Goal: Find specific page/section

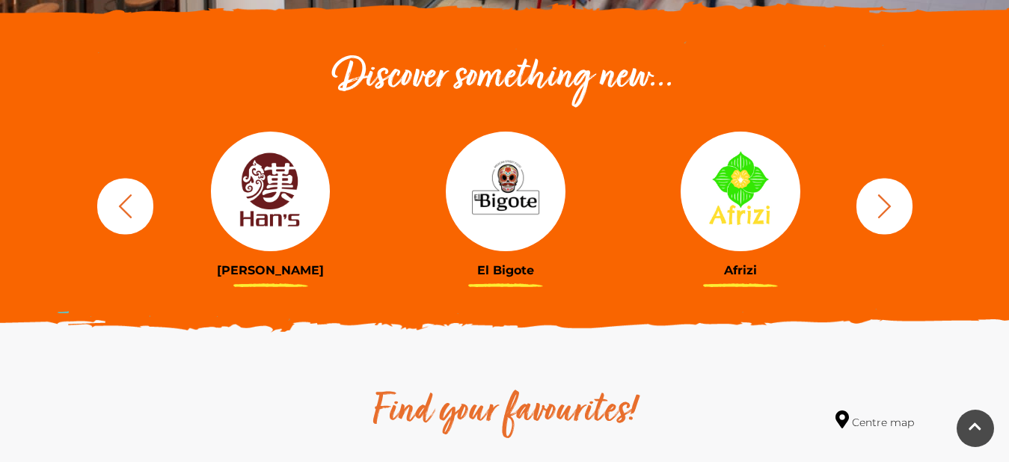
scroll to position [510, 0]
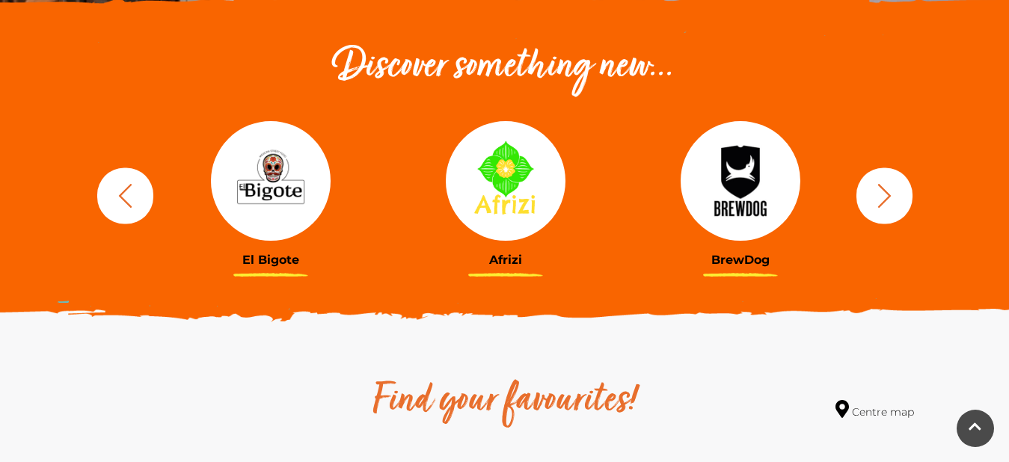
click at [894, 201] on icon "button" at bounding box center [885, 196] width 28 height 28
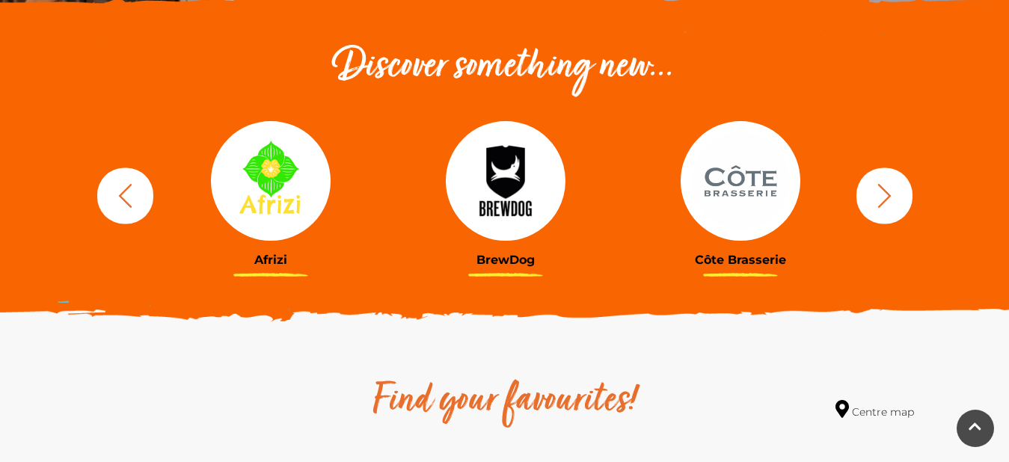
click at [894, 201] on icon "button" at bounding box center [885, 196] width 28 height 28
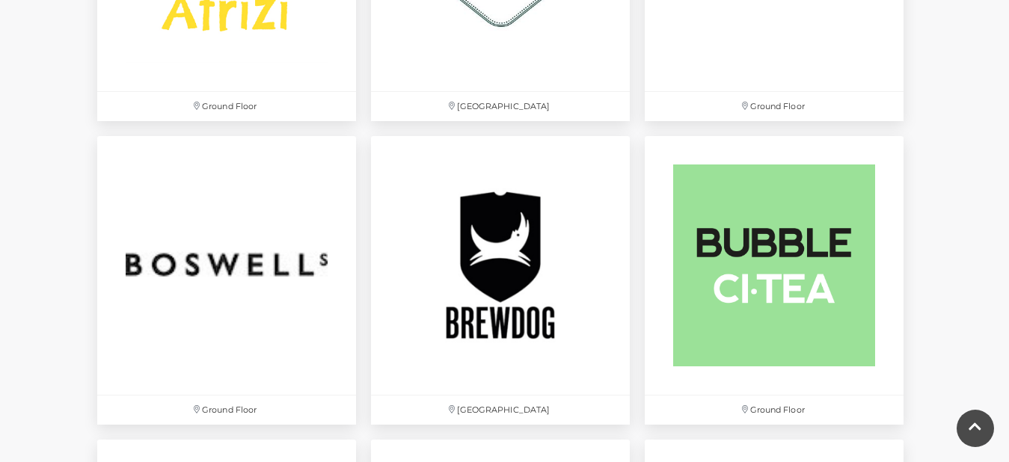
scroll to position [1122, 0]
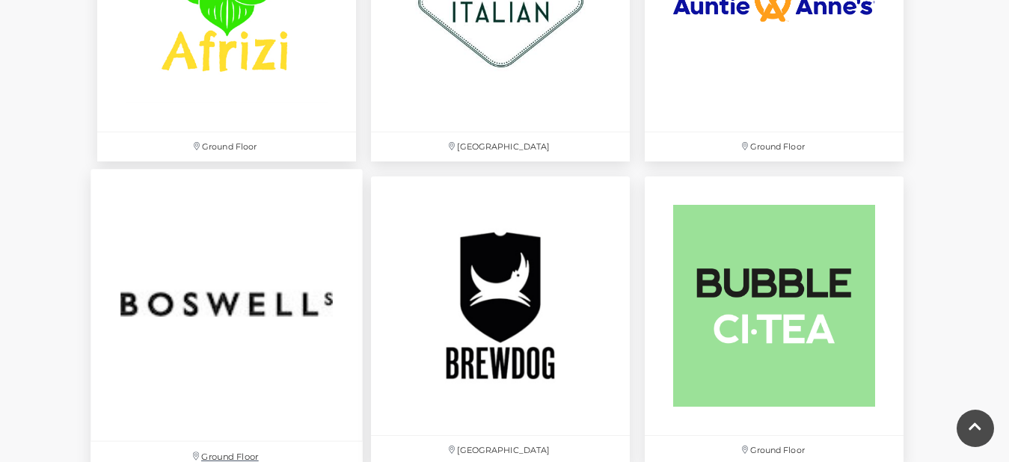
click at [227, 284] on img at bounding box center [227, 305] width 272 height 272
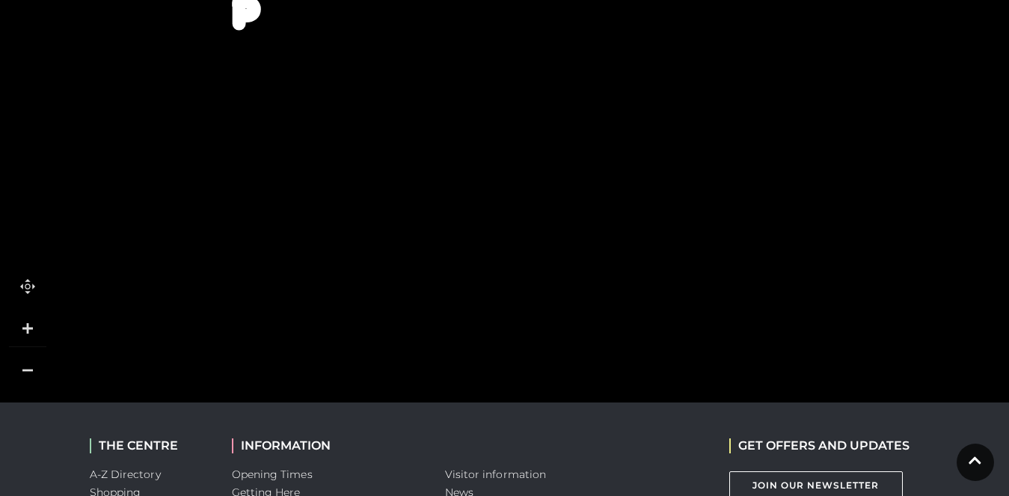
scroll to position [1244, 0]
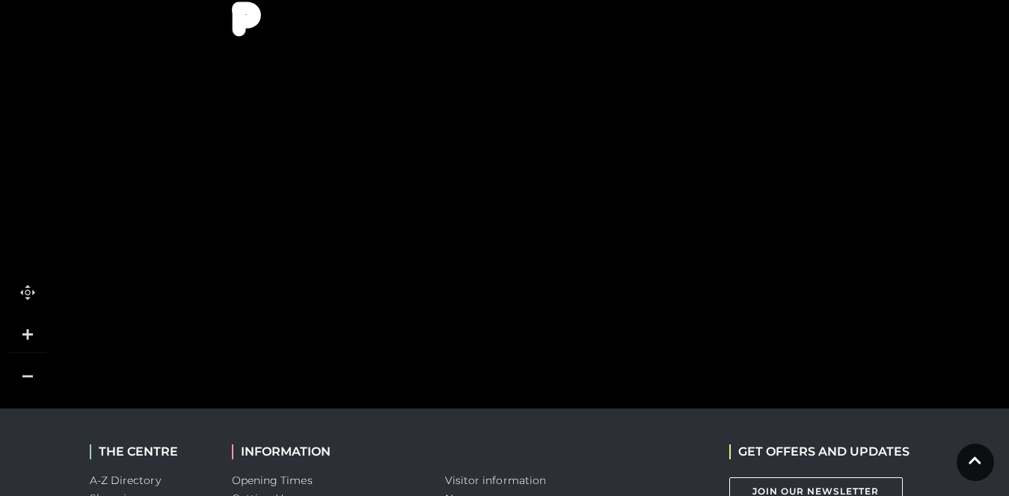
click at [28, 369] on link at bounding box center [27, 376] width 37 height 37
drag, startPoint x: 677, startPoint y: 136, endPoint x: 773, endPoint y: 355, distance: 238.8
click at [773, 355] on icon at bounding box center [540, 93] width 2531 height 1400
drag, startPoint x: 581, startPoint y: 129, endPoint x: 714, endPoint y: 337, distance: 246.3
click at [714, 337] on icon at bounding box center [819, 326] width 343 height 764
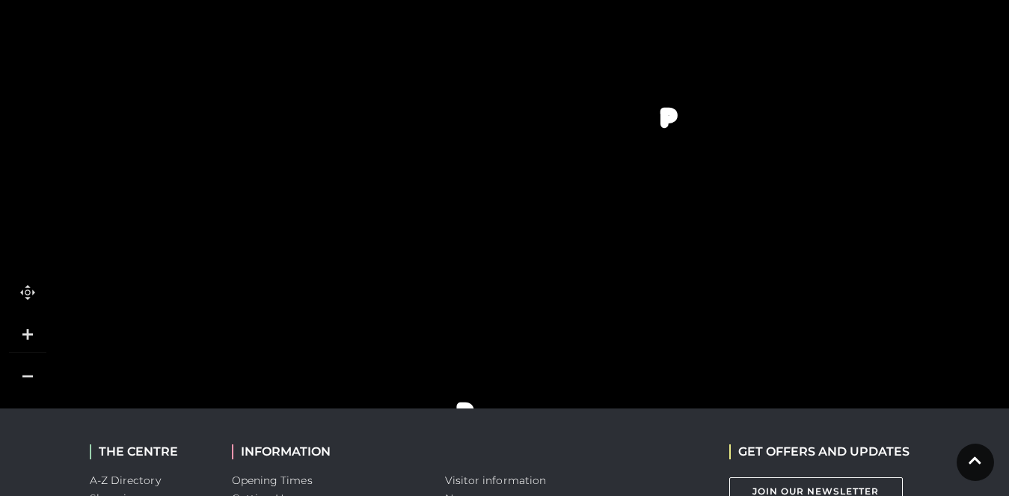
drag, startPoint x: 411, startPoint y: 214, endPoint x: 543, endPoint y: 279, distance: 147.5
click at [543, 279] on icon at bounding box center [806, 365] width 2531 height 1400
drag, startPoint x: 367, startPoint y: 166, endPoint x: 421, endPoint y: 167, distance: 53.9
click at [421, 167] on polygon at bounding box center [461, 468] width 847 height 981
click at [377, 215] on icon at bounding box center [377, 216] width 3 height 4
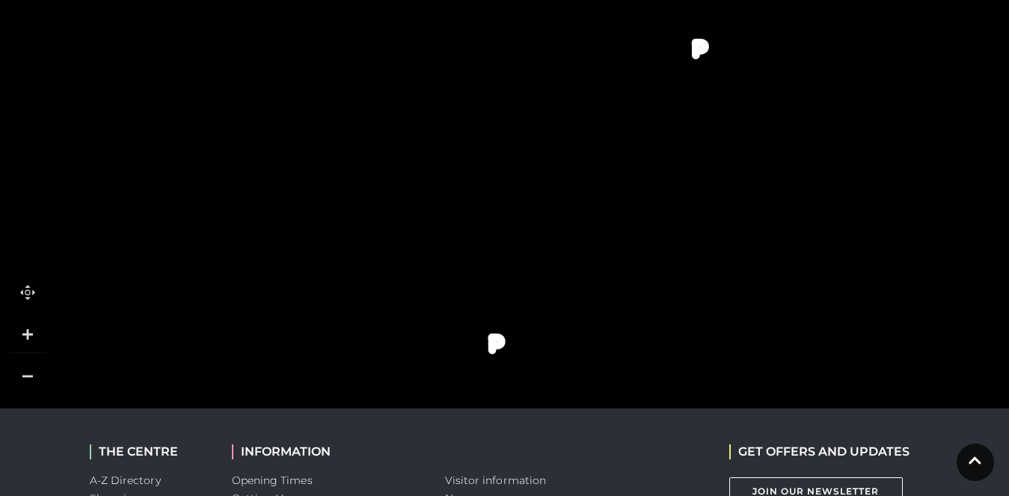
drag, startPoint x: 402, startPoint y: 155, endPoint x: 379, endPoint y: 85, distance: 73.1
click at [379, 85] on polygon at bounding box center [439, 399] width 847 height 981
drag, startPoint x: 514, startPoint y: 257, endPoint x: 501, endPoint y: 117, distance: 139.7
click at [501, 117] on polygon at bounding box center [504, 91] width 66 height 165
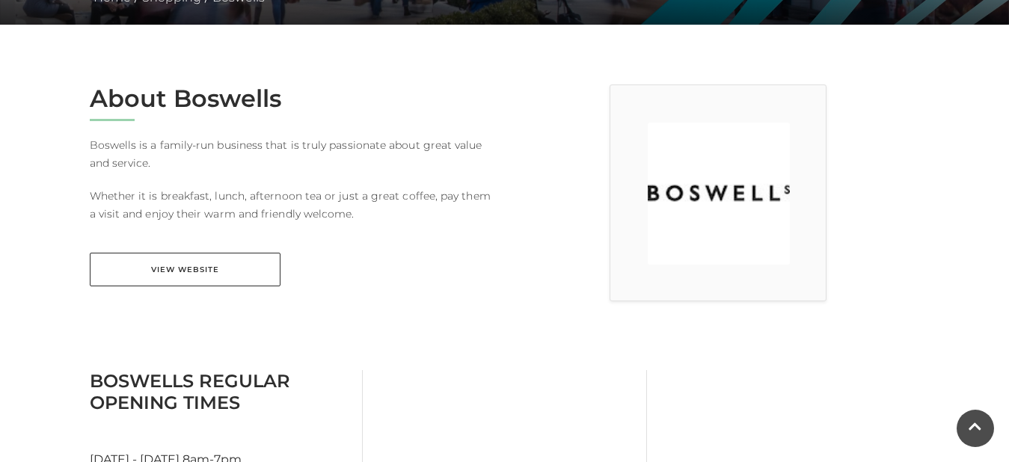
scroll to position [334, 0]
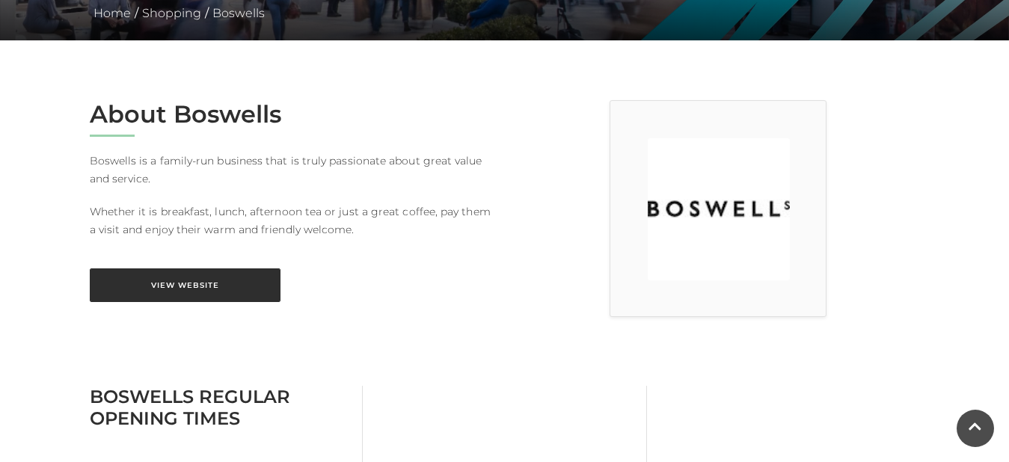
click at [237, 286] on link "View Website" at bounding box center [185, 286] width 191 height 34
